Goal: Information Seeking & Learning: Learn about a topic

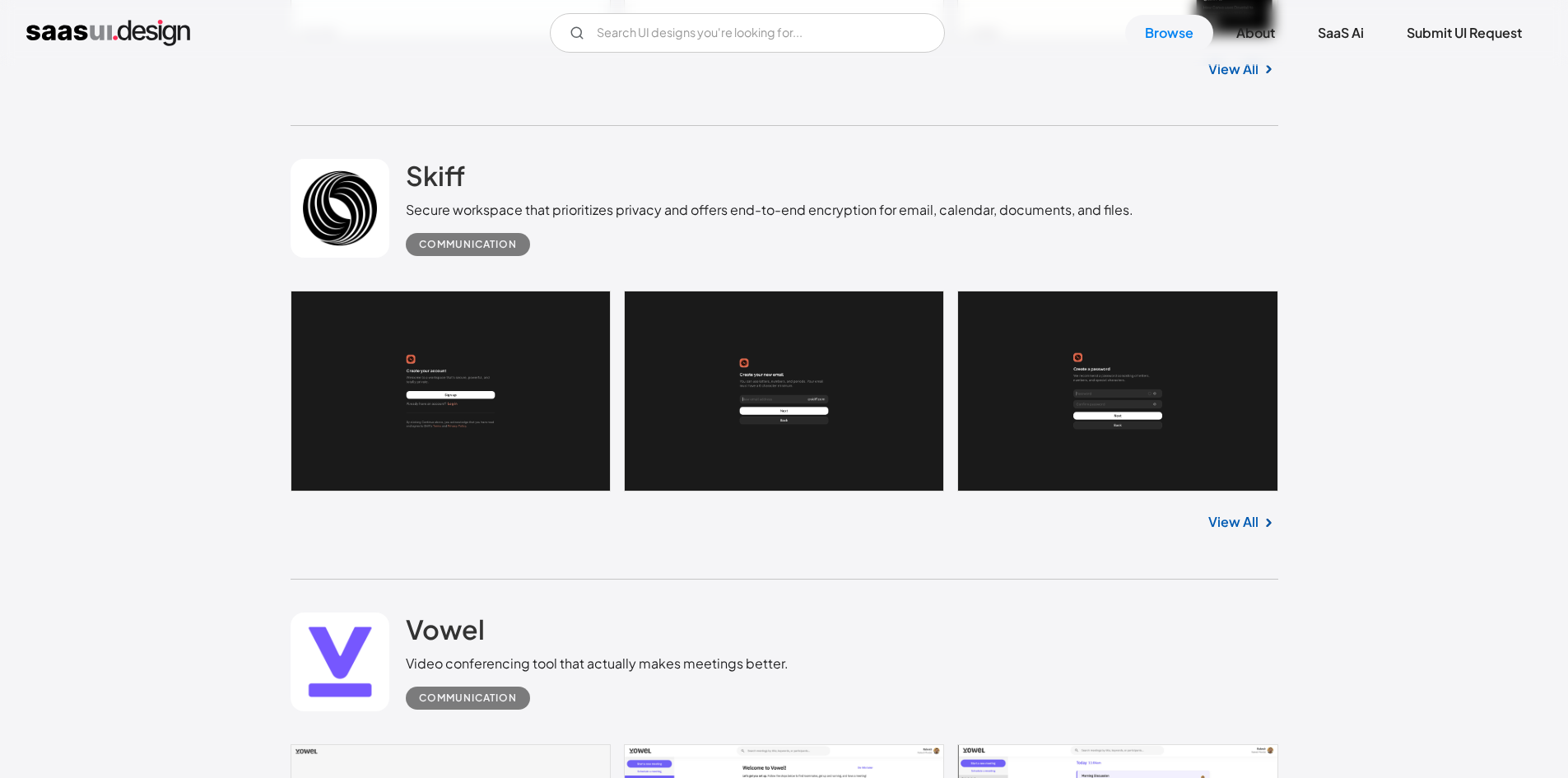
scroll to position [38401, 0]
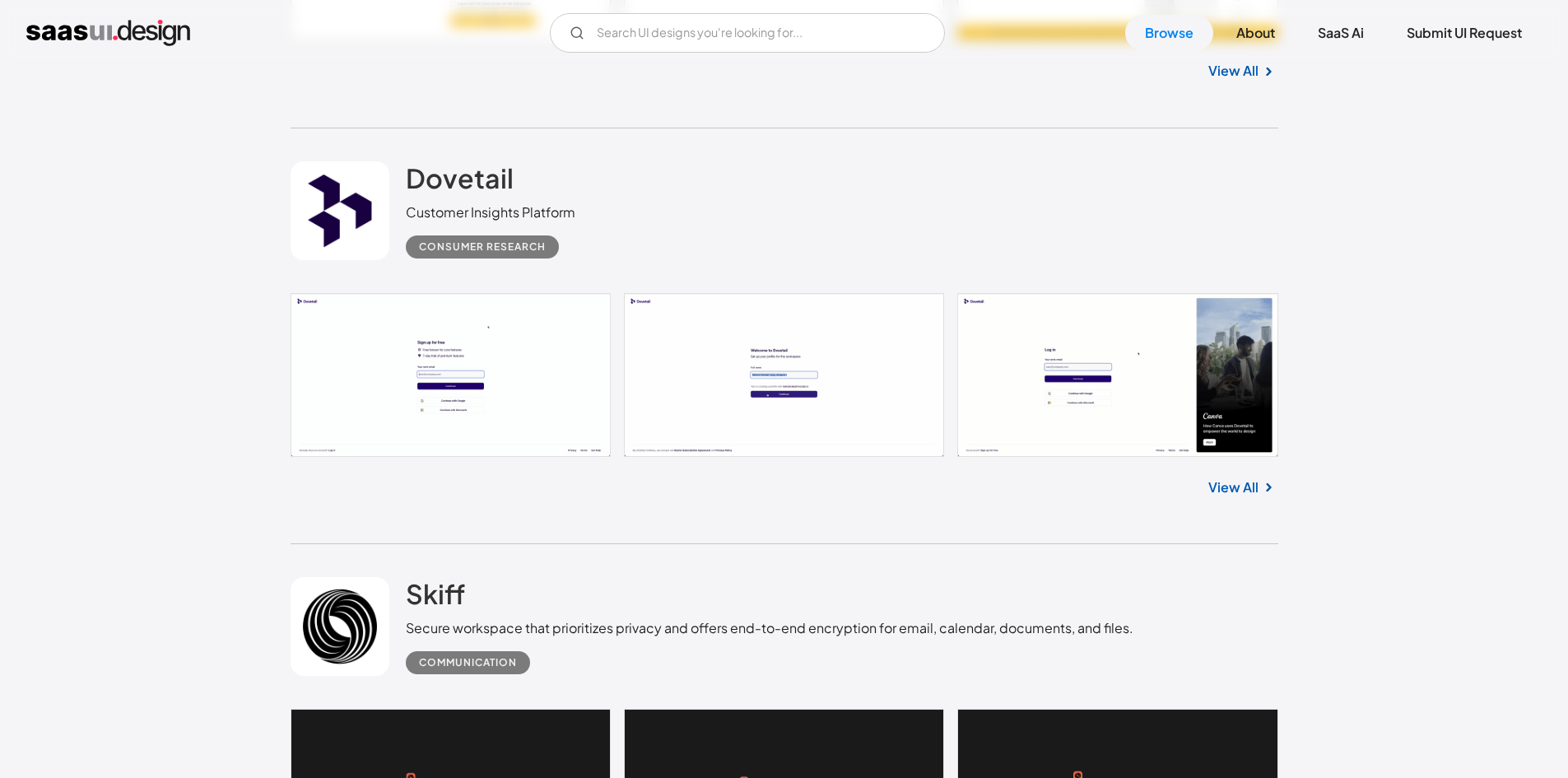
scroll to position [37989, 0]
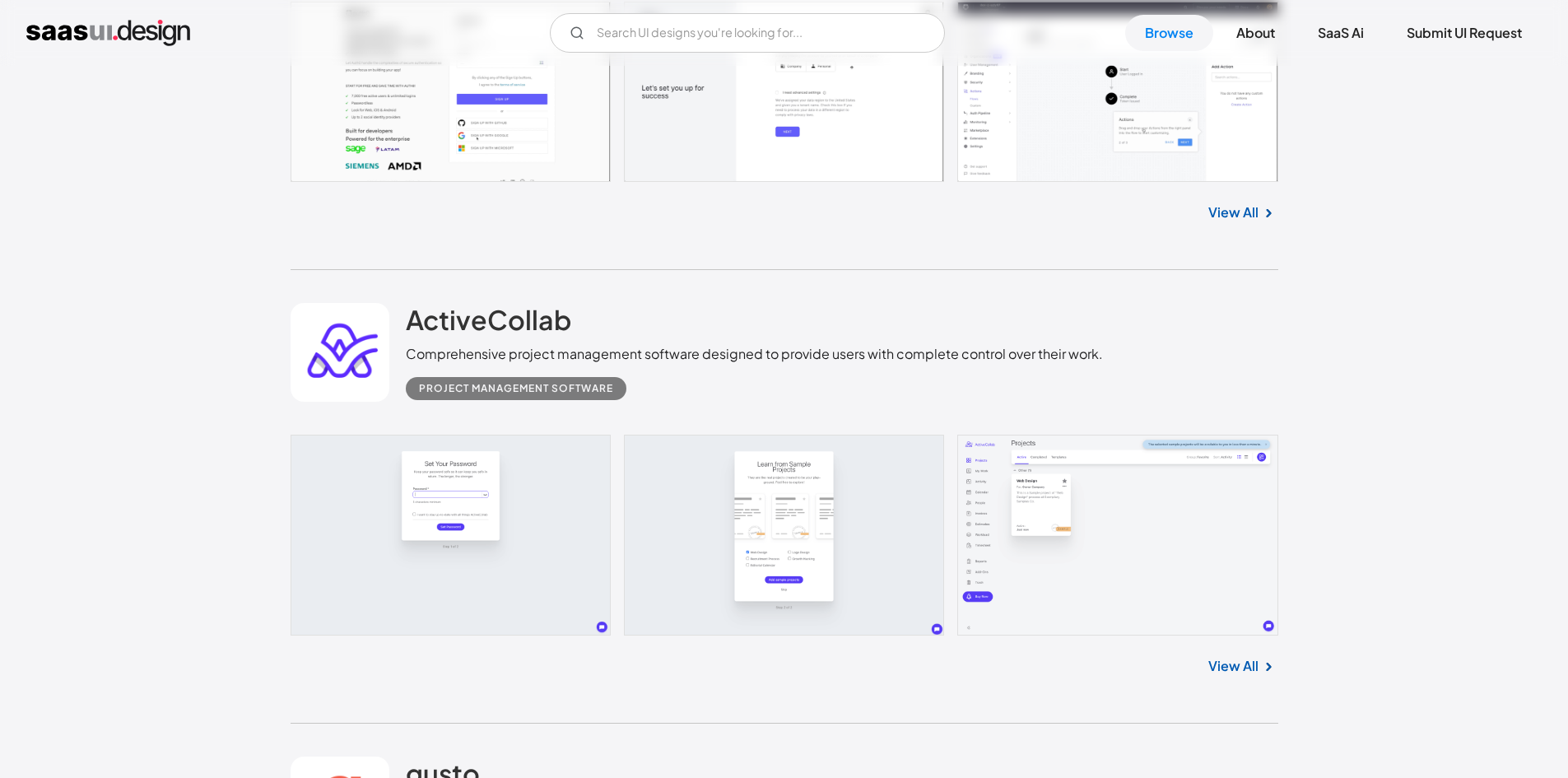
scroll to position [34694, 0]
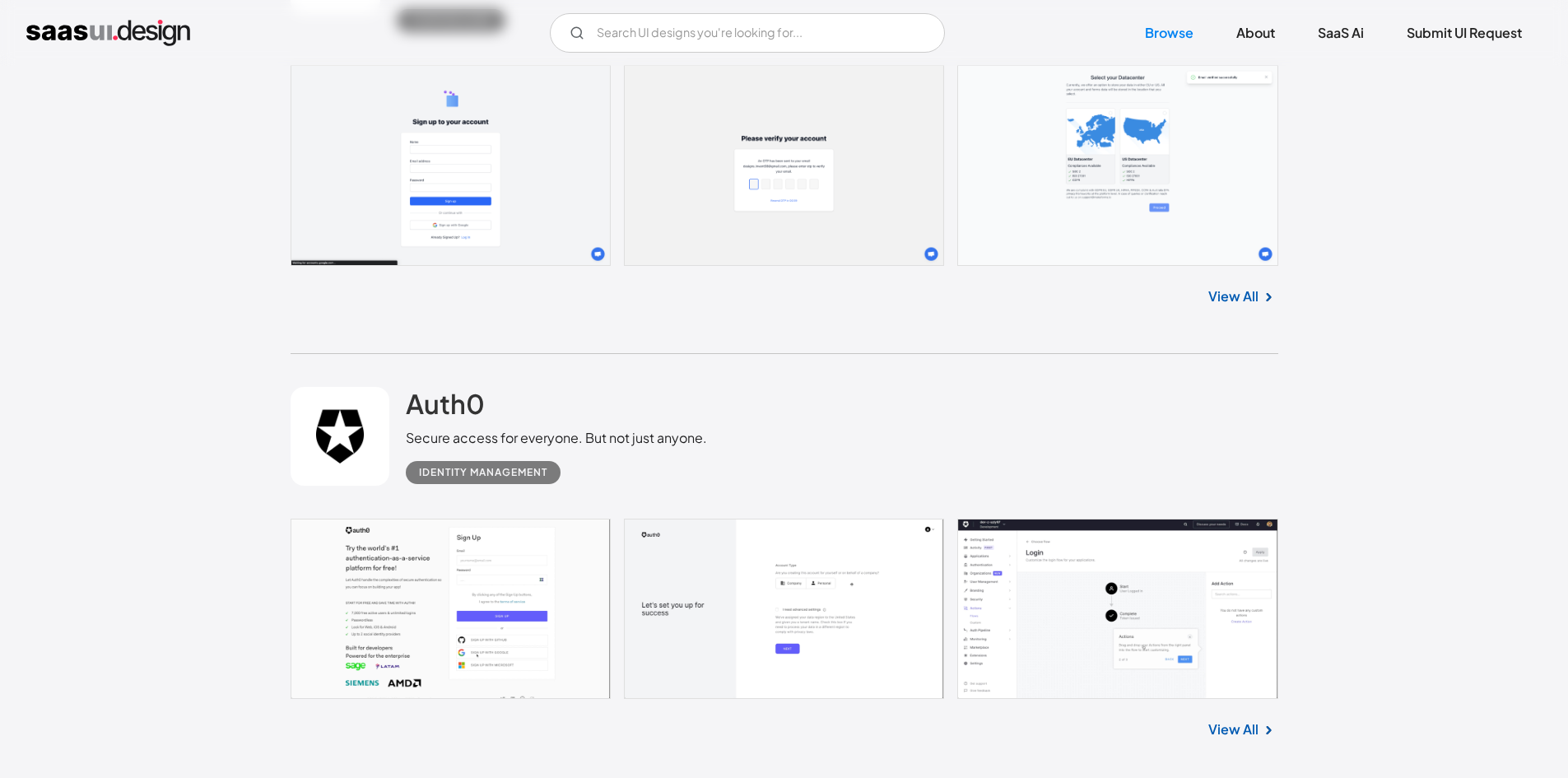
scroll to position [34200, 0]
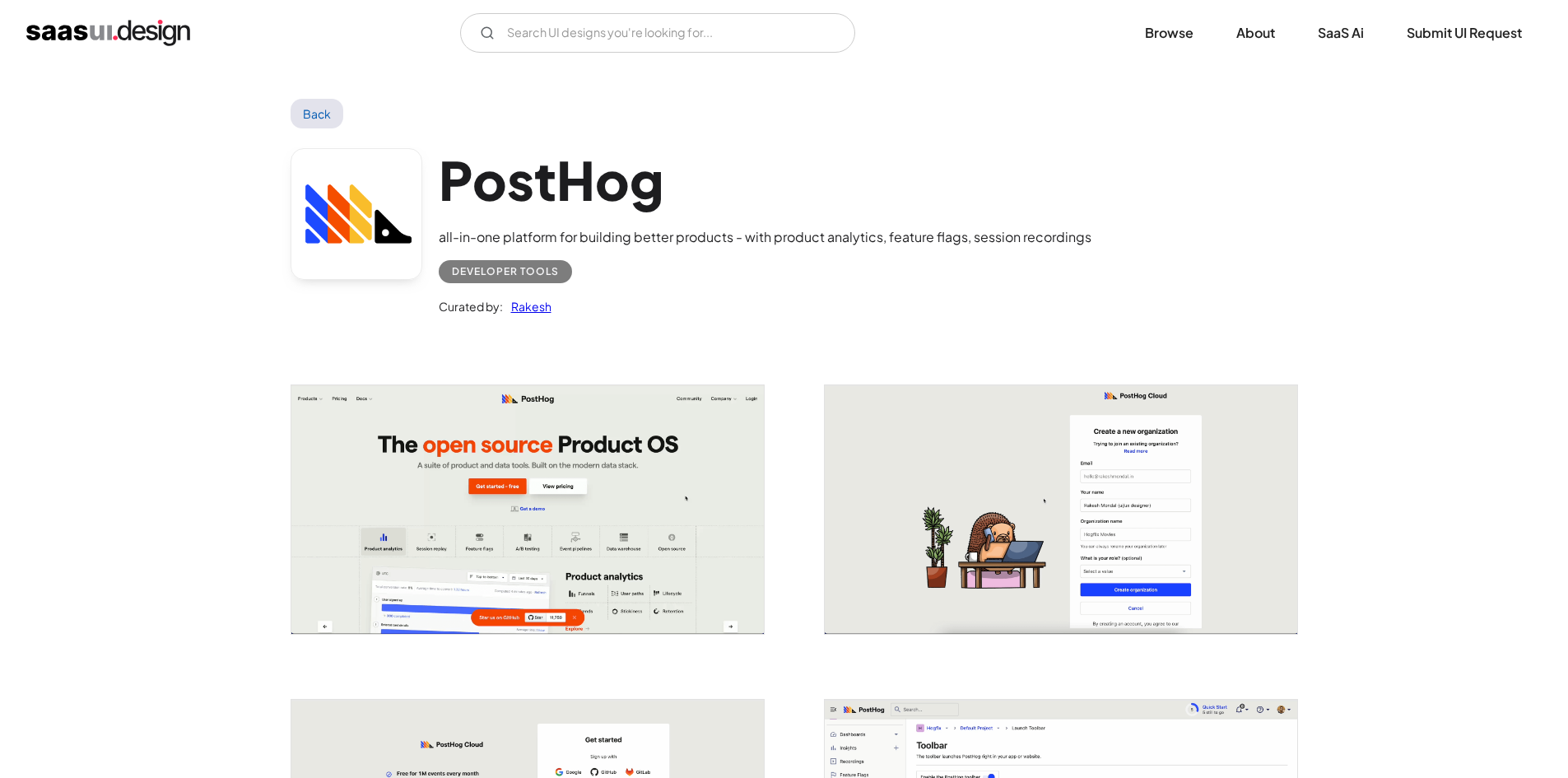
click at [358, 250] on link at bounding box center [357, 214] width 132 height 132
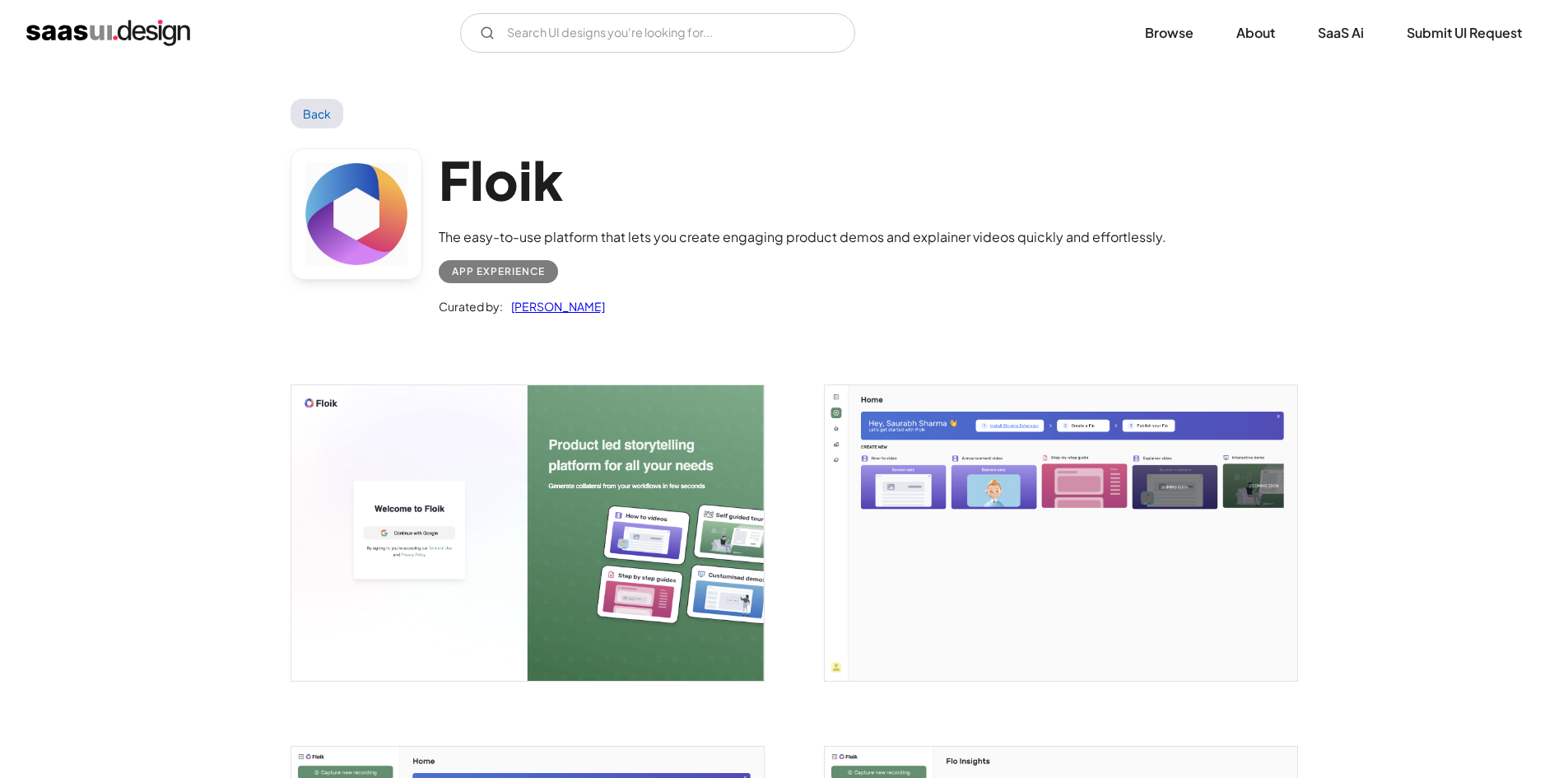
click at [363, 200] on link at bounding box center [357, 214] width 132 height 132
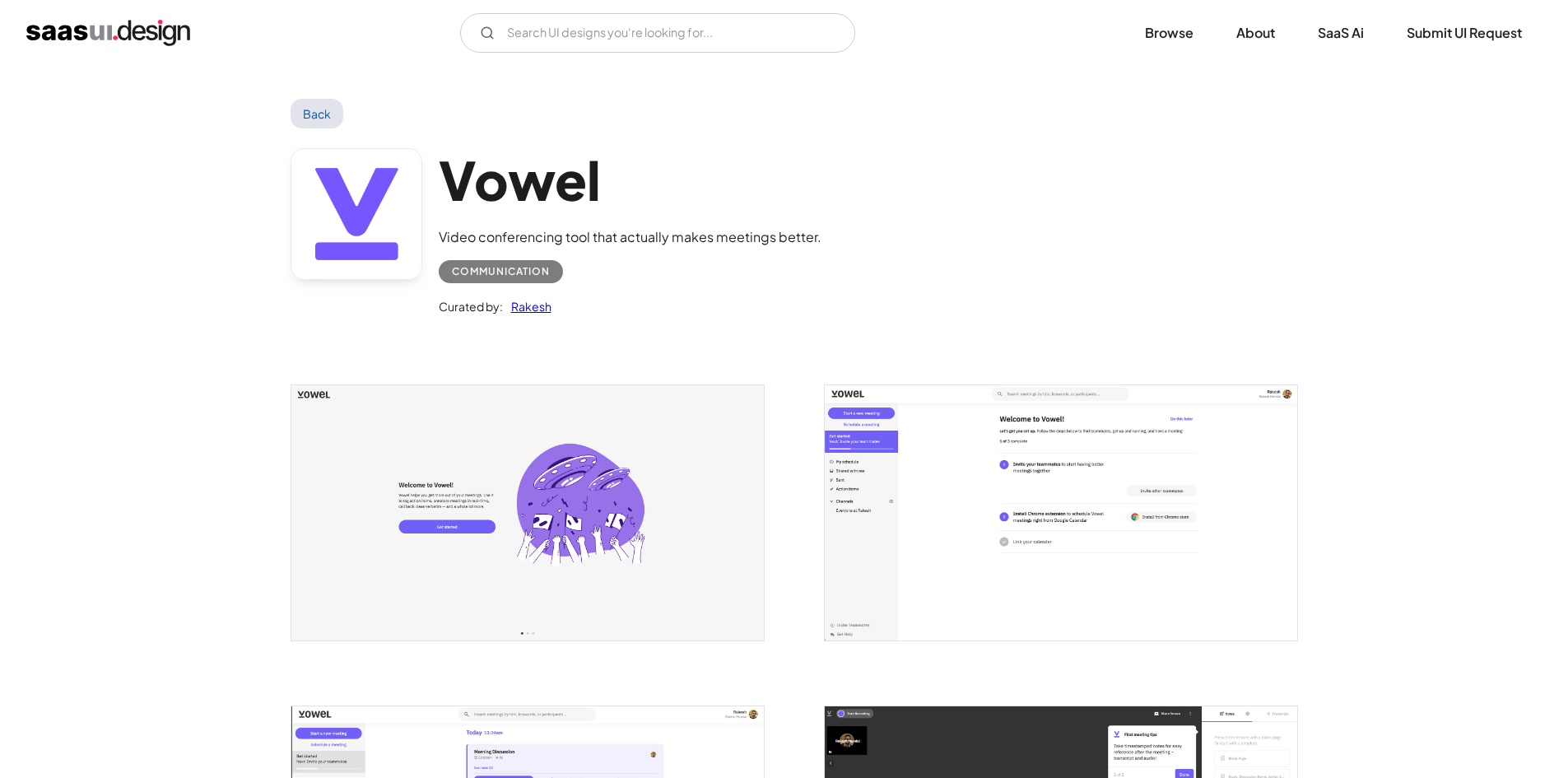
click at [361, 229] on link at bounding box center [357, 214] width 132 height 132
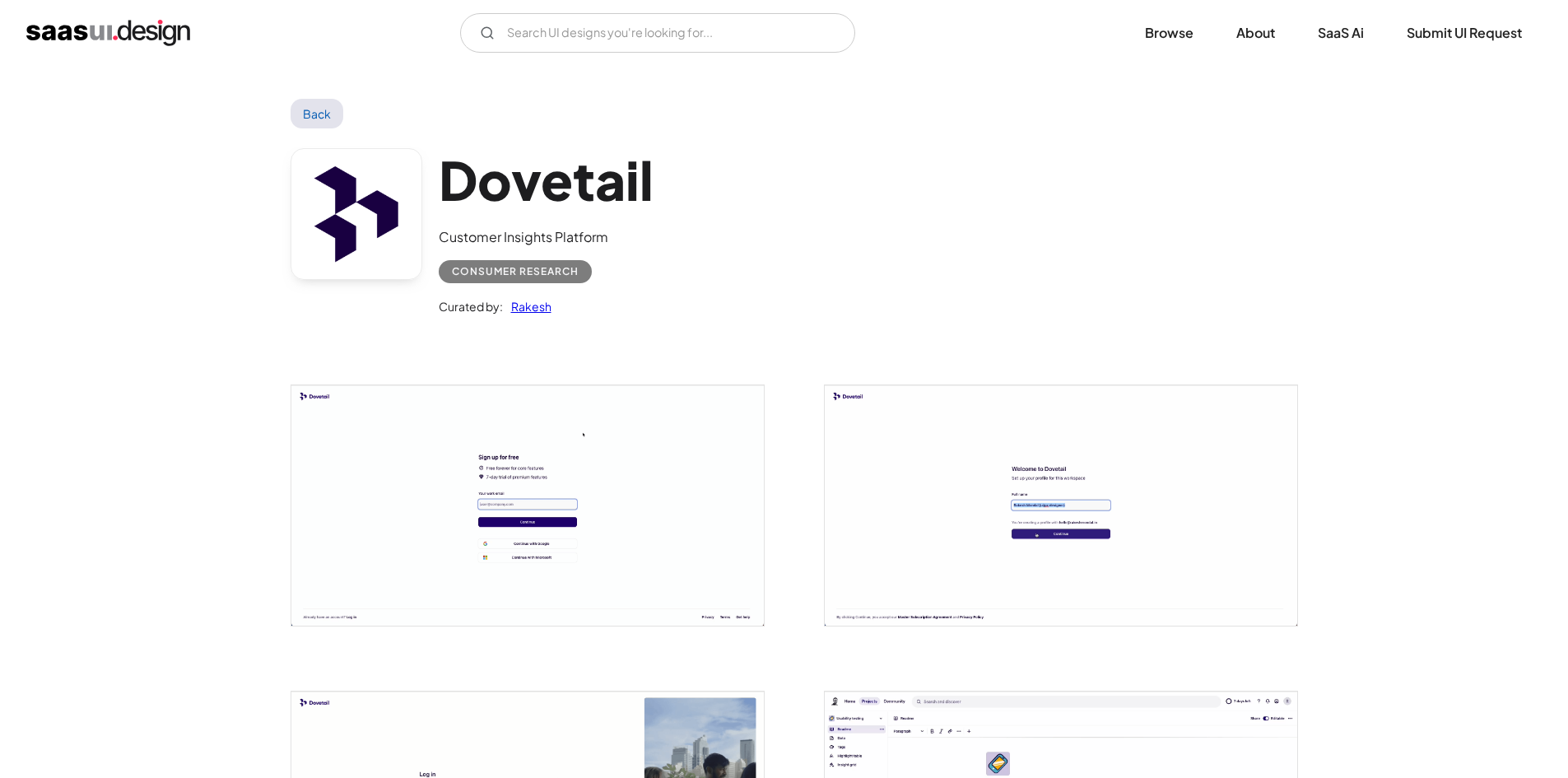
click at [360, 216] on link at bounding box center [357, 214] width 132 height 132
